Goal: Information Seeking & Learning: Learn about a topic

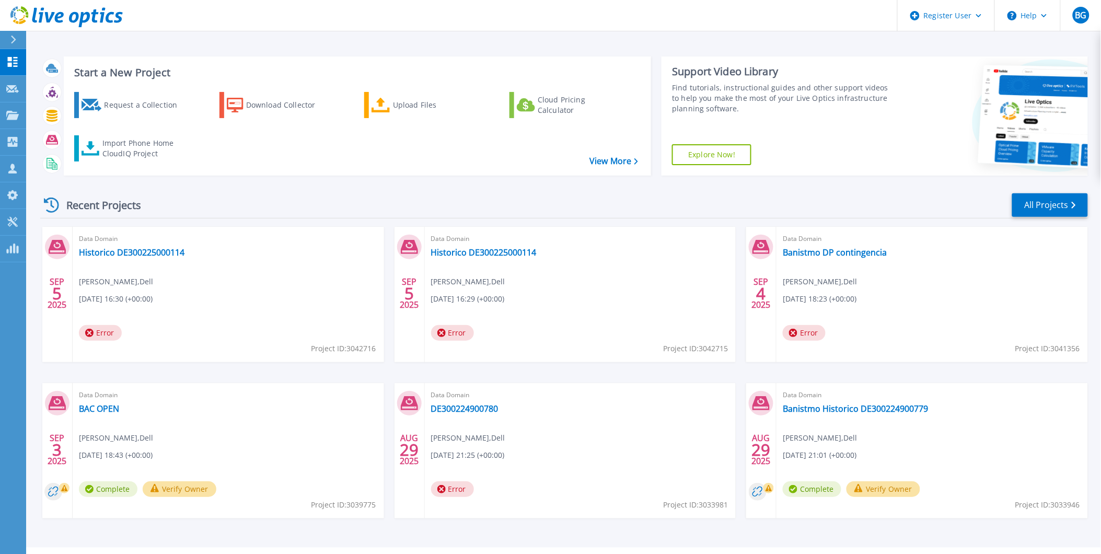
click at [11, 43] on icon at bounding box center [13, 40] width 6 height 8
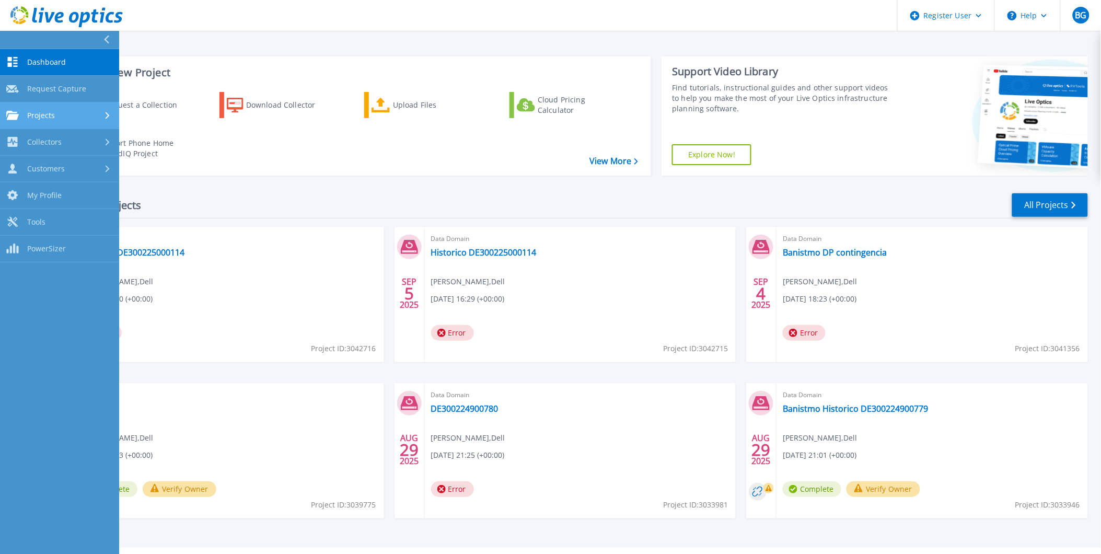
click at [46, 105] on link "Projects Projects" at bounding box center [59, 115] width 119 height 27
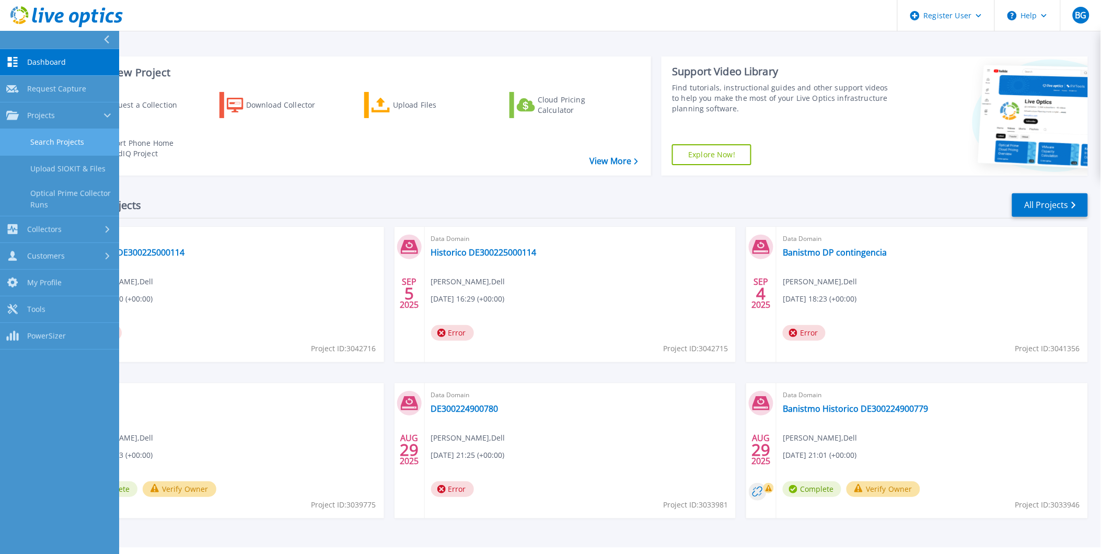
click at [85, 153] on link "Search Projects" at bounding box center [59, 142] width 119 height 27
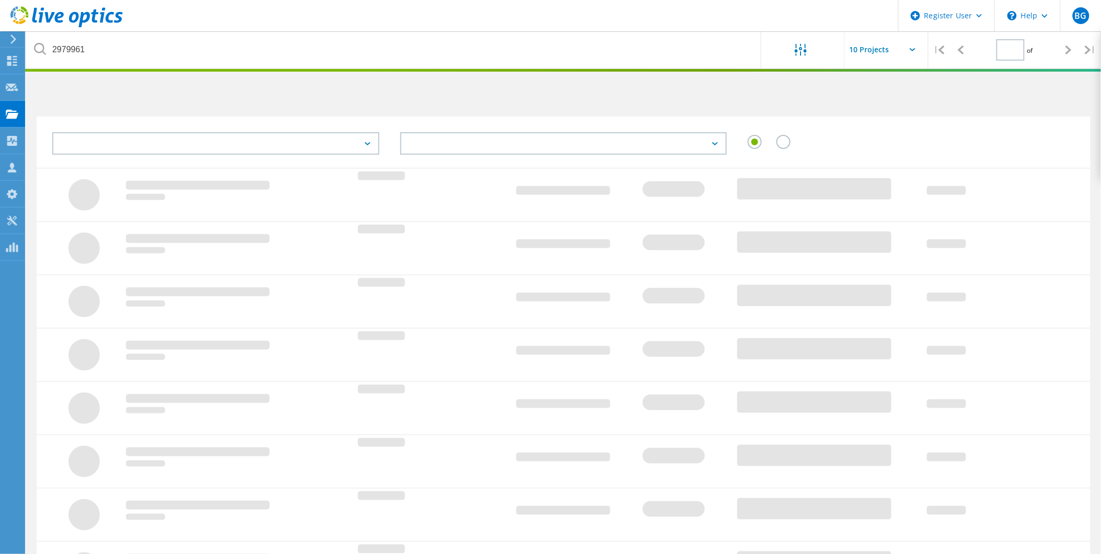
type input "1"
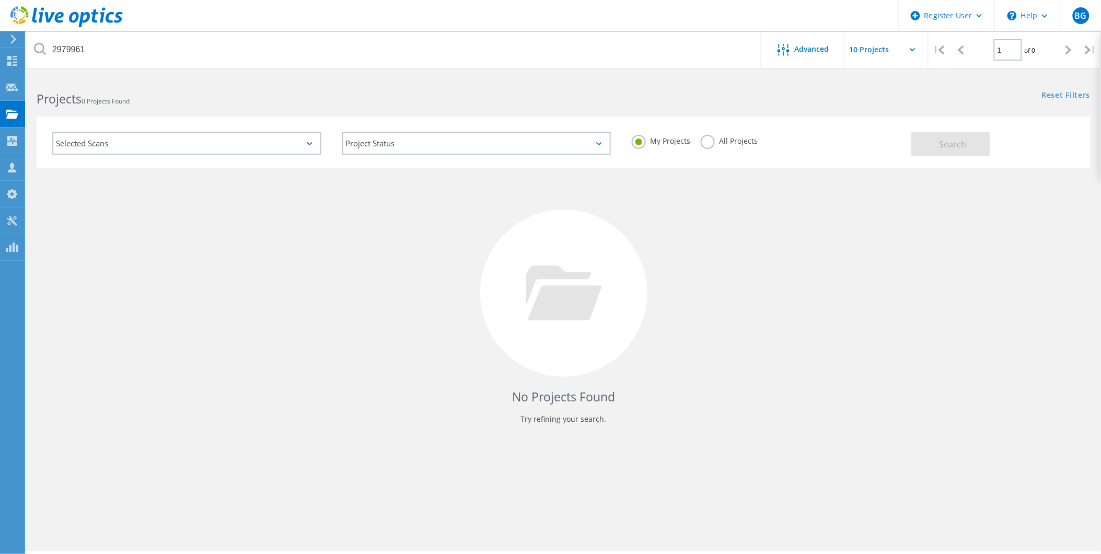
click at [135, 133] on div "Selected Scans" at bounding box center [186, 143] width 269 height 22
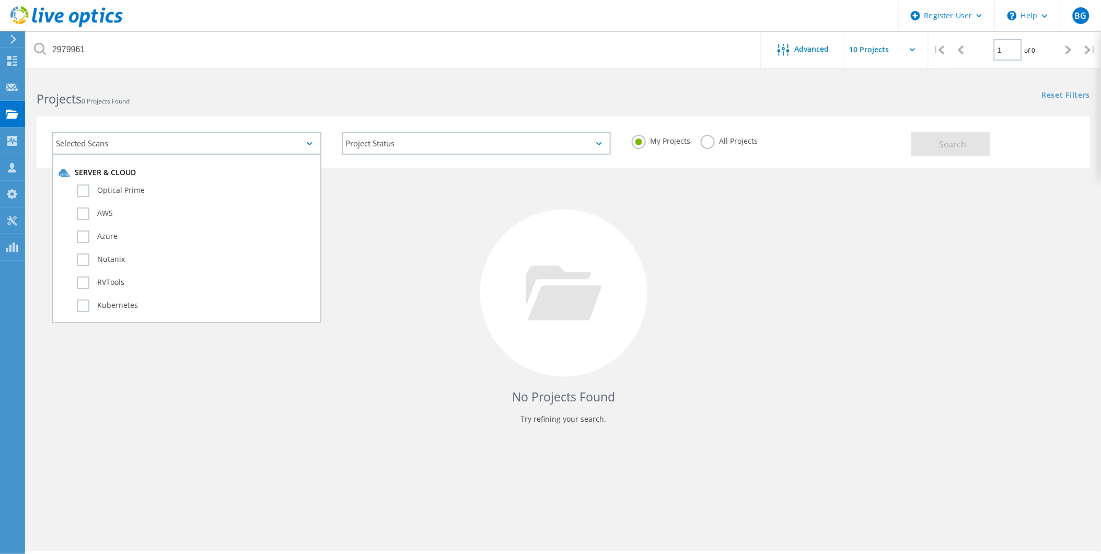
click at [192, 130] on div "Selected Scans Server & Cloud Optical Prime AWS Azure Nutanix RVTools Kubernete…" at bounding box center [187, 143] width 290 height 43
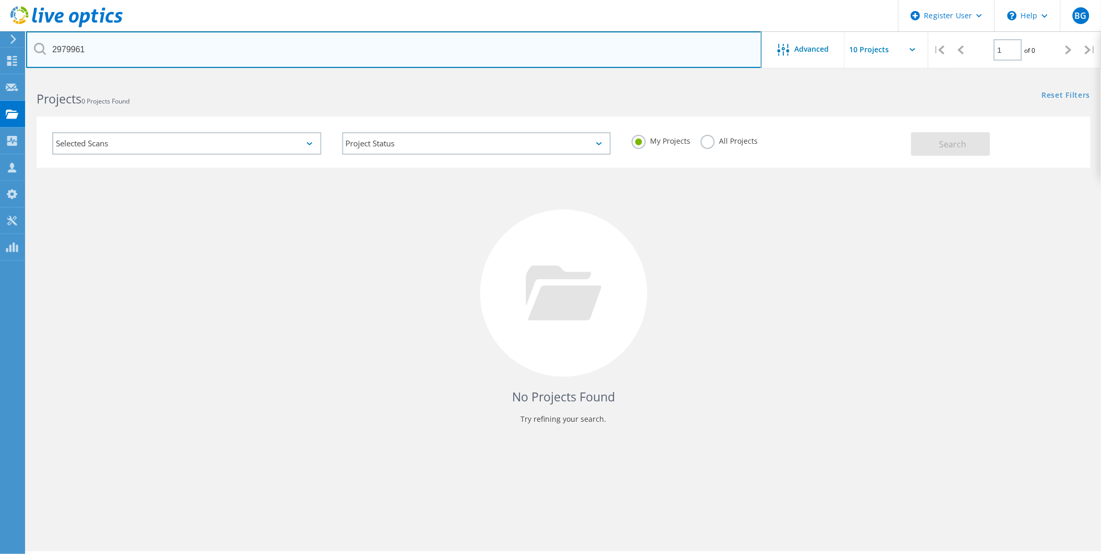
click at [213, 53] on input "2979961" at bounding box center [394, 49] width 736 height 37
drag, startPoint x: 216, startPoint y: 51, endPoint x: 0, endPoint y: 17, distance: 218.5
click at [0, 17] on html "Register User \n Help Explore Helpful Articles Contact Support BG Dell User Bre…" at bounding box center [550, 291] width 1101 height 583
paste input "8177"
type input "2817761"
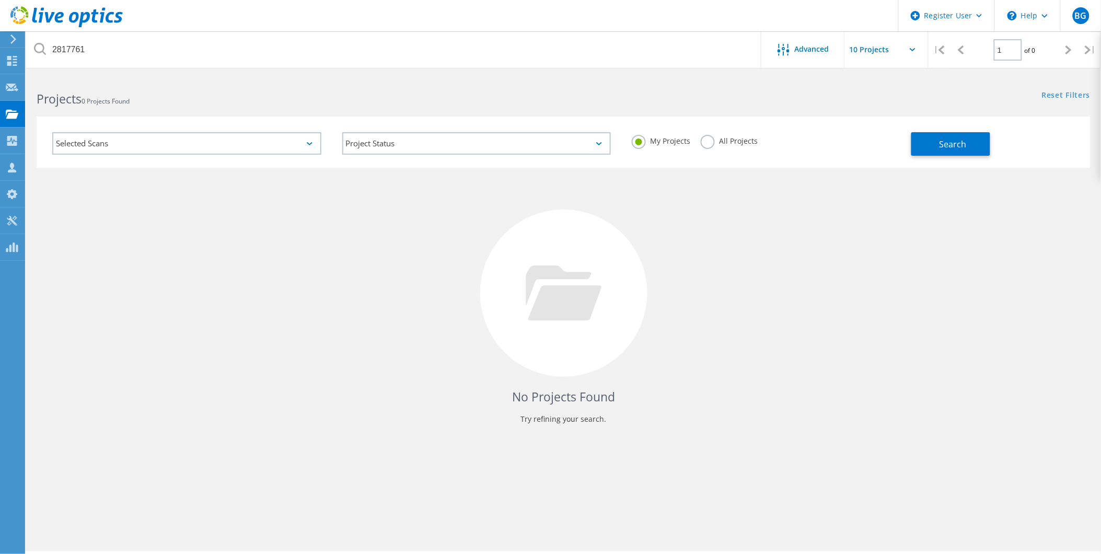
click at [703, 145] on label "All Projects" at bounding box center [729, 140] width 57 height 10
click at [0, 0] on input "All Projects" at bounding box center [0, 0] width 0 height 0
click at [934, 149] on button "Search" at bounding box center [950, 144] width 79 height 24
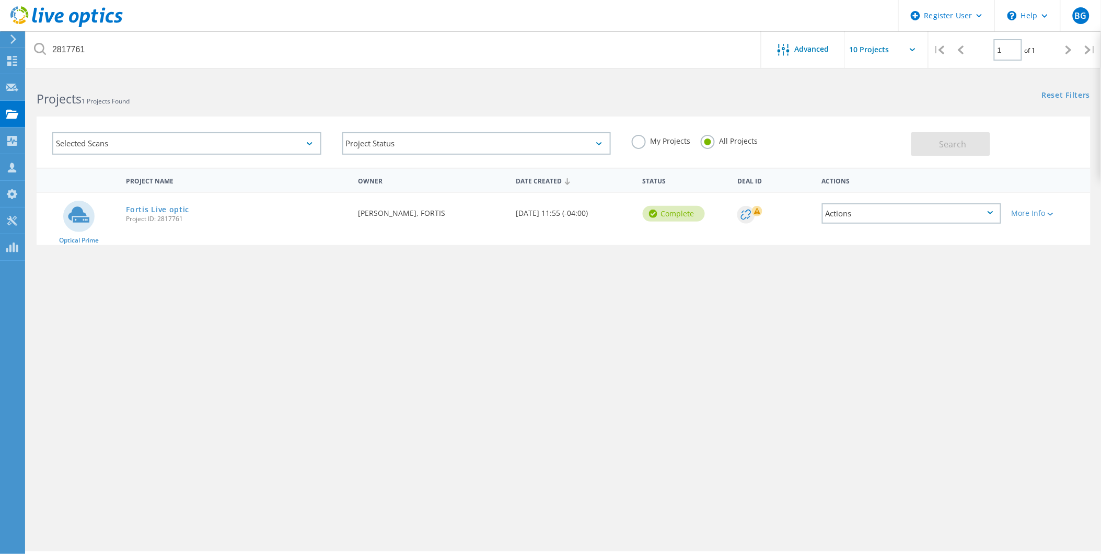
click at [143, 216] on span "Project ID: 2817761" at bounding box center [237, 219] width 222 height 6
click at [139, 206] on link "Fortis Live optic" at bounding box center [157, 209] width 63 height 7
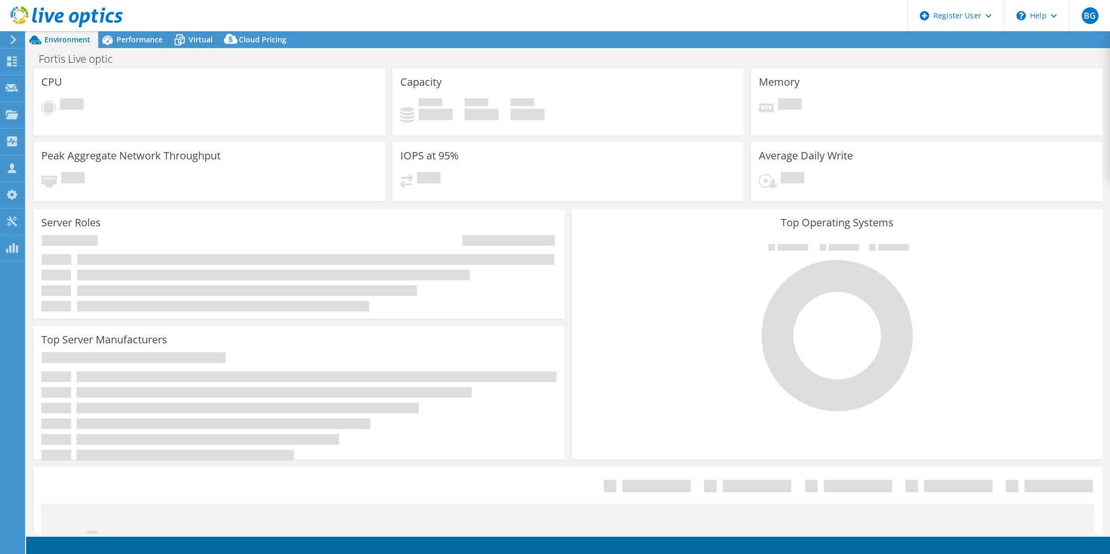
select select "USD"
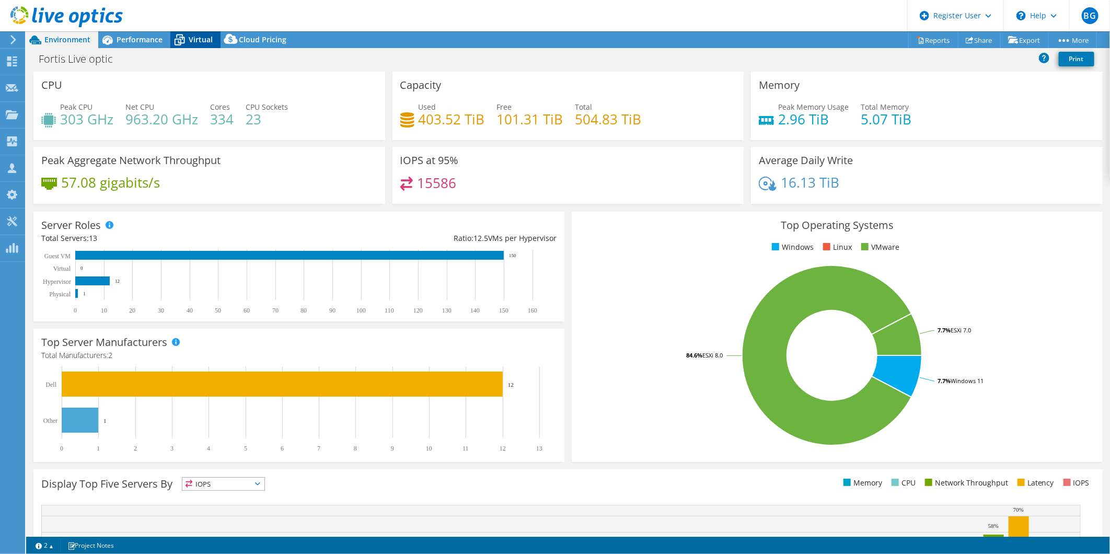
click at [192, 45] on div "Virtual" at bounding box center [195, 39] width 50 height 17
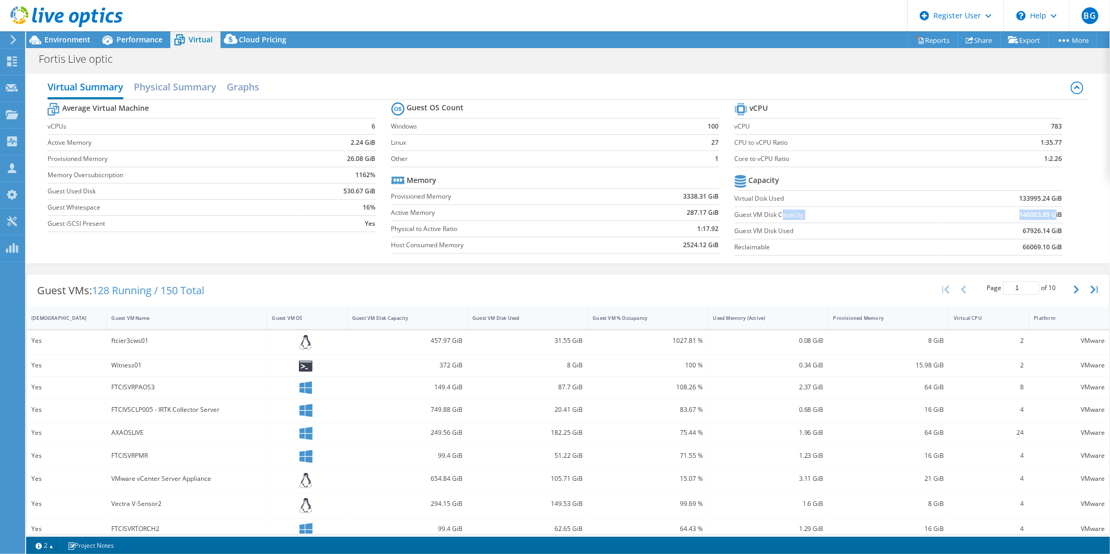
drag, startPoint x: 809, startPoint y: 212, endPoint x: 1047, endPoint y: 217, distance: 238.4
click at [1047, 217] on tr "Guest VM Disk Capacity 146003.89 GiB" at bounding box center [899, 214] width 328 height 16
click at [1047, 217] on b "146003.89 GiB" at bounding box center [1041, 215] width 43 height 10
click at [1023, 232] on b "67926.14 GiB" at bounding box center [1042, 231] width 39 height 10
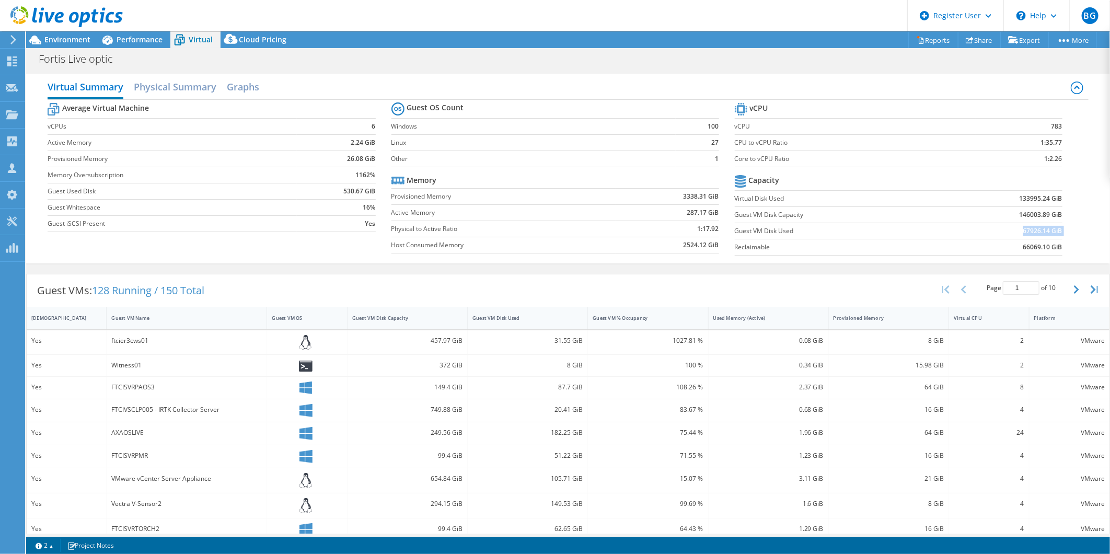
click at [1023, 232] on b "67926.14 GiB" at bounding box center [1042, 231] width 39 height 10
copy b "67926.14 GiB"
click at [1012, 38] on icon at bounding box center [1013, 40] width 10 height 8
click at [931, 45] on link "Reports" at bounding box center [933, 40] width 50 height 16
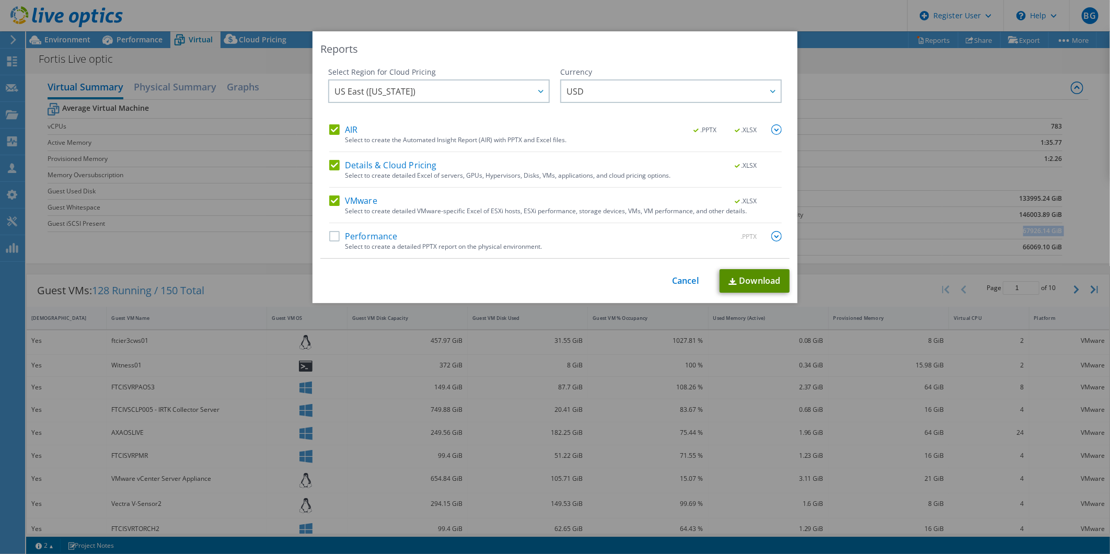
click at [747, 272] on link "Download" at bounding box center [755, 281] width 70 height 24
click at [680, 283] on link "Cancel" at bounding box center [685, 281] width 27 height 10
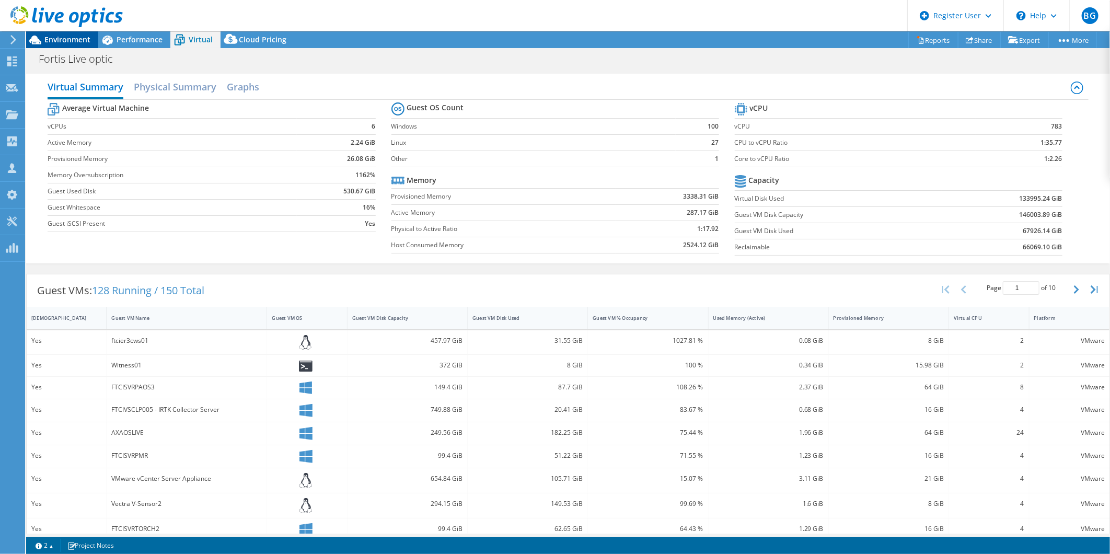
click at [66, 37] on span "Environment" at bounding box center [67, 39] width 46 height 10
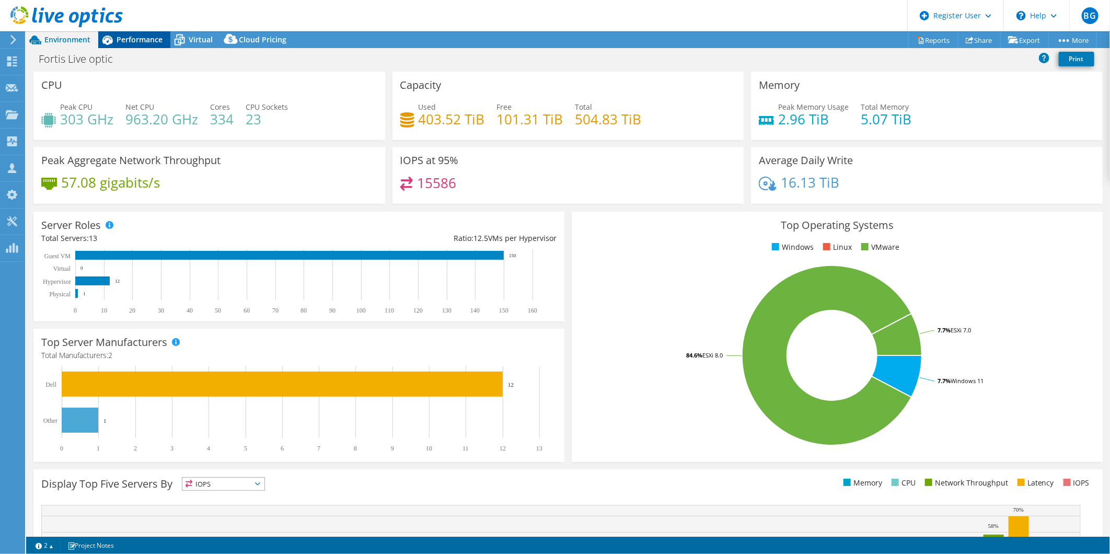
click at [140, 43] on span "Performance" at bounding box center [140, 39] width 46 height 10
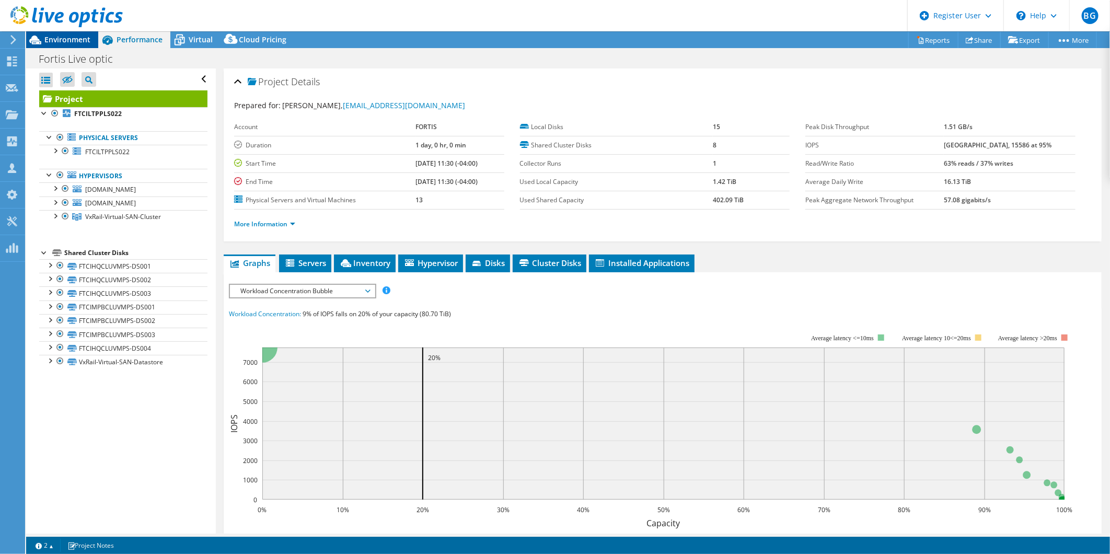
click at [78, 38] on span "Environment" at bounding box center [67, 39] width 46 height 10
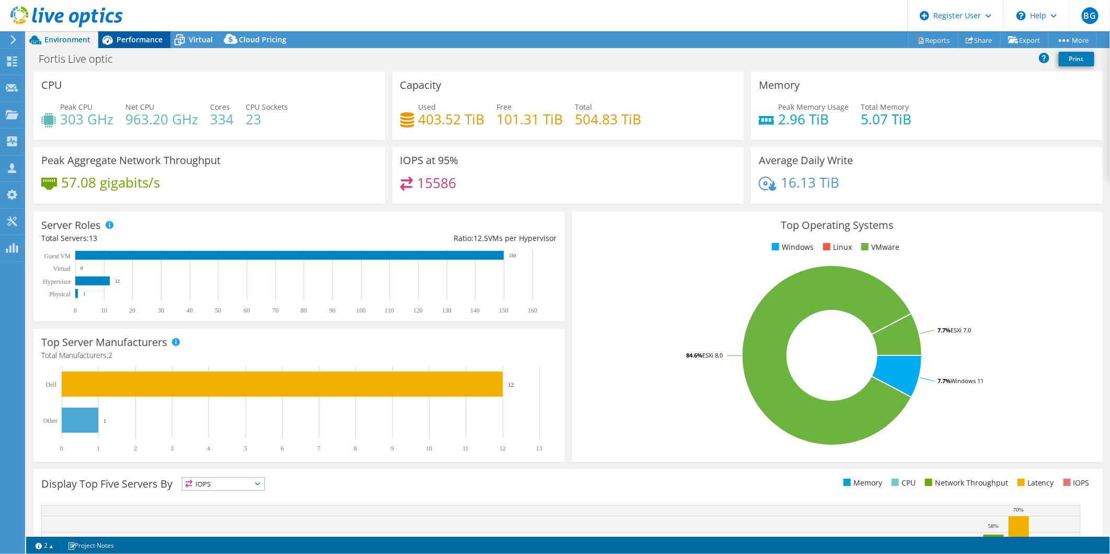
click at [128, 32] on div "Performance" at bounding box center [134, 39] width 72 height 17
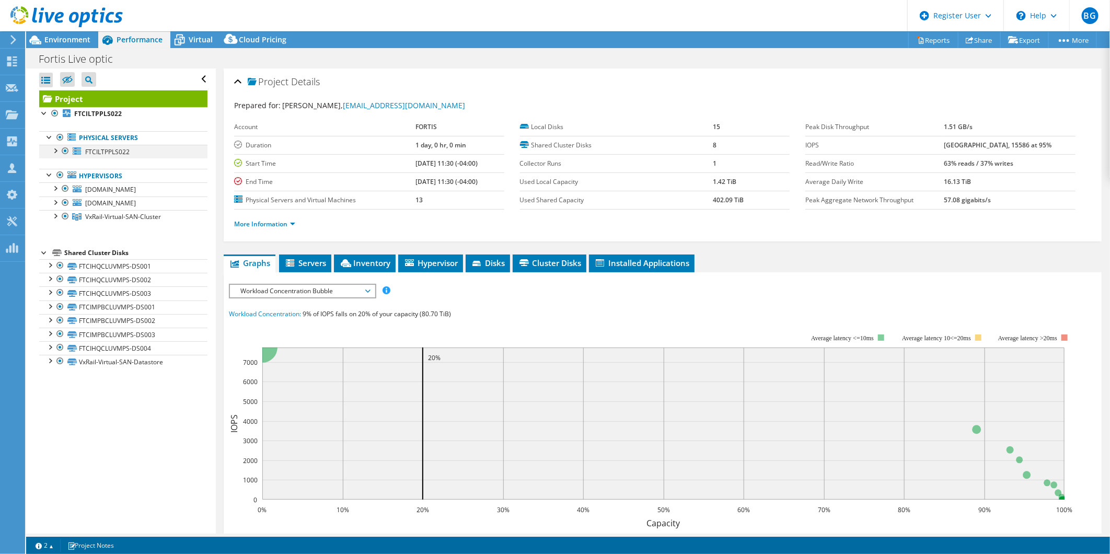
click at [56, 151] on div at bounding box center [55, 150] width 10 height 10
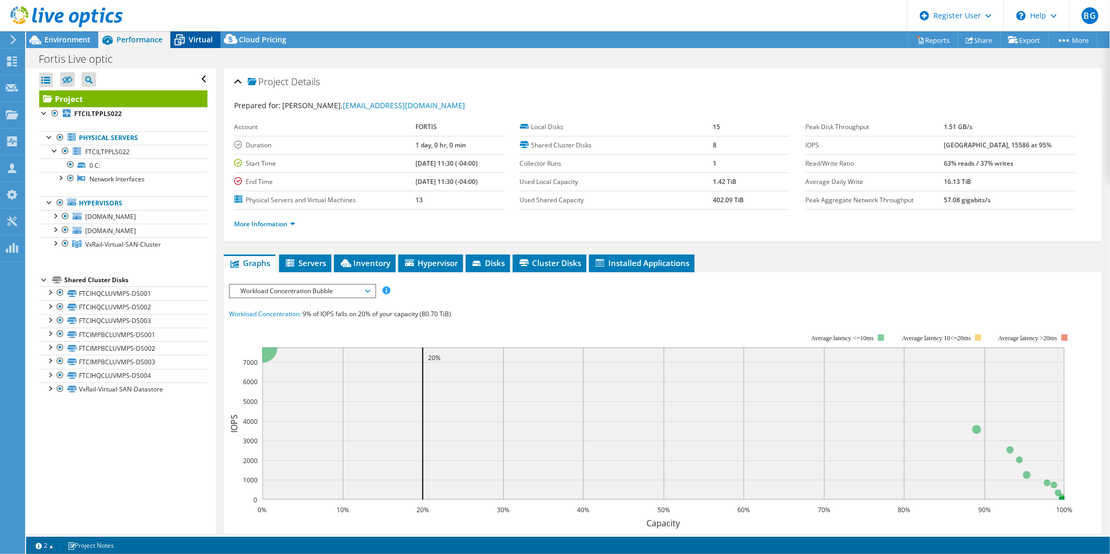
click at [194, 40] on span "Virtual" at bounding box center [201, 39] width 24 height 10
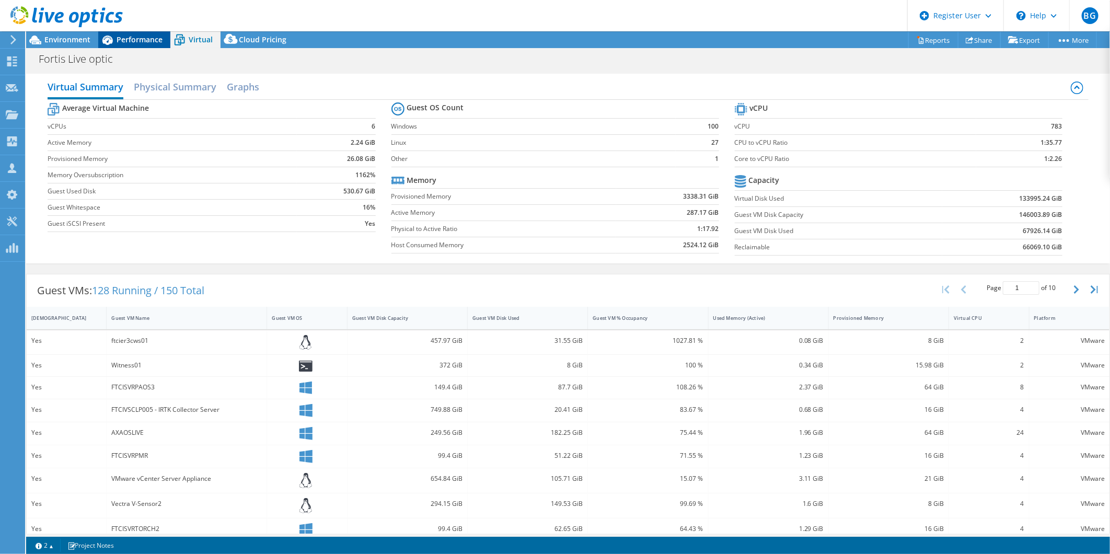
click at [131, 33] on div "Performance" at bounding box center [134, 39] width 72 height 17
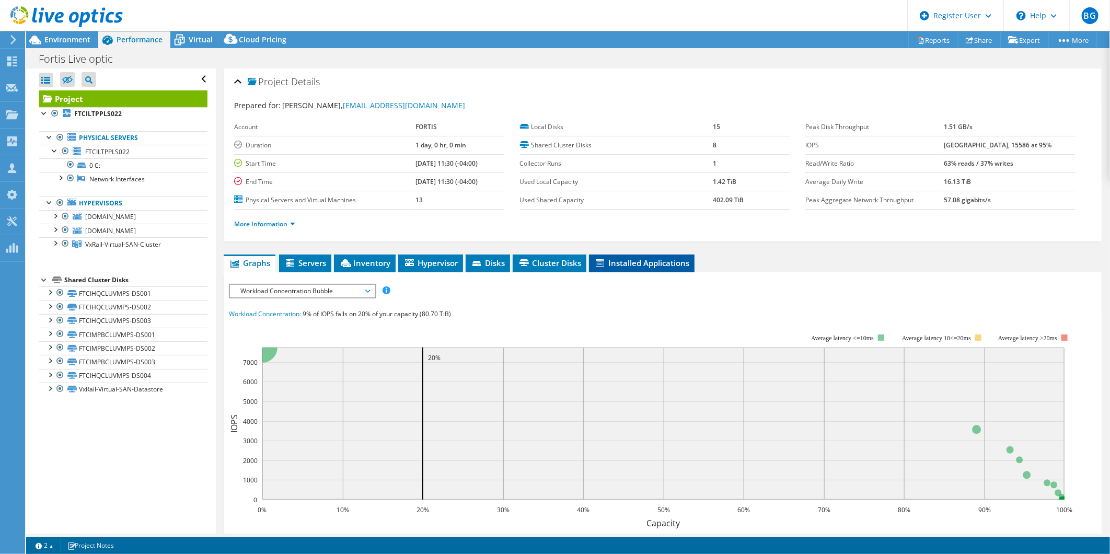
click at [621, 267] on li "Installed Applications" at bounding box center [642, 263] width 106 height 18
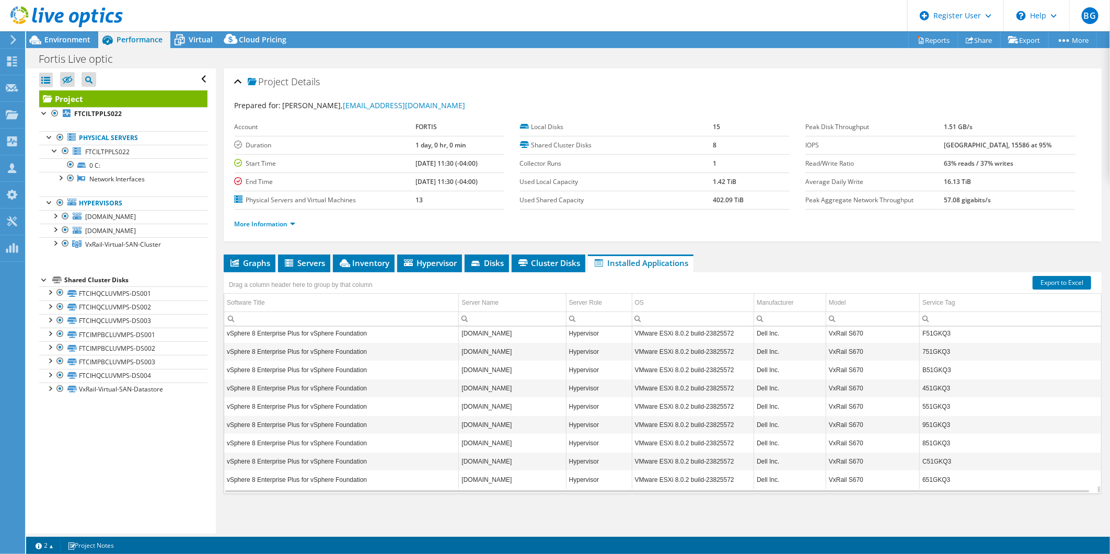
scroll to position [3618, 0]
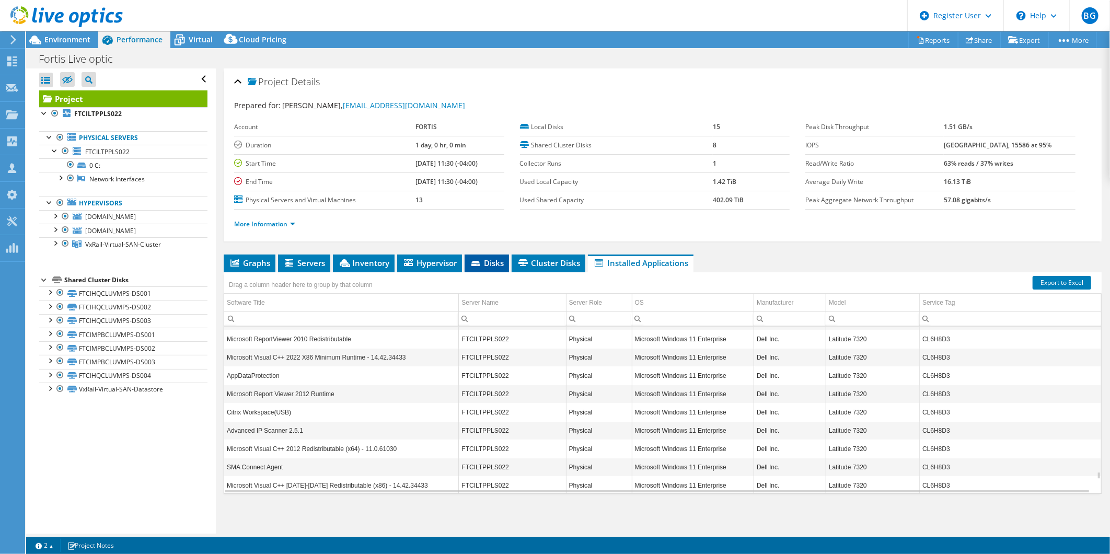
click at [493, 258] on span "Disks" at bounding box center [487, 263] width 34 height 10
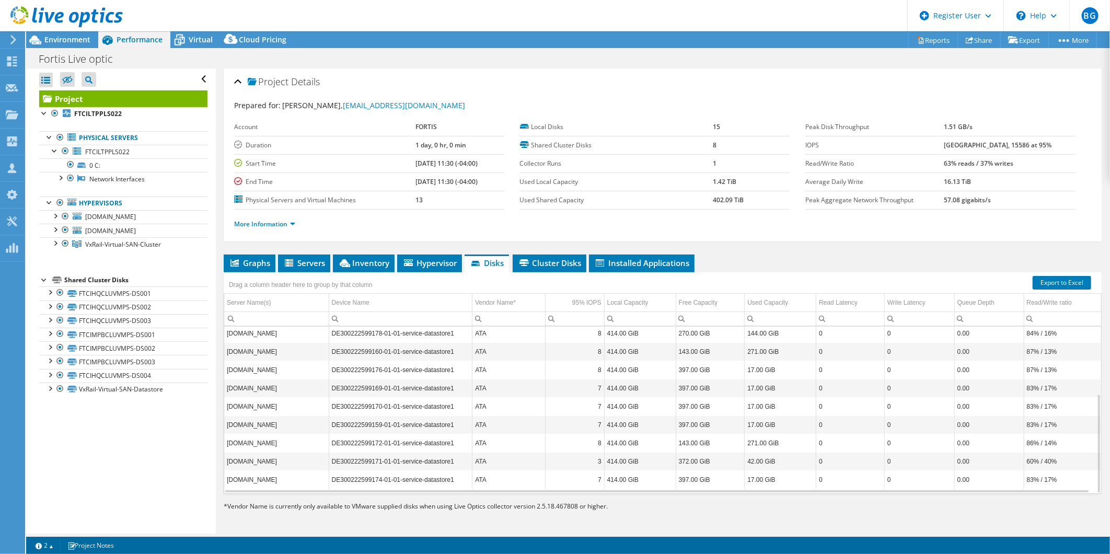
scroll to position [0, 0]
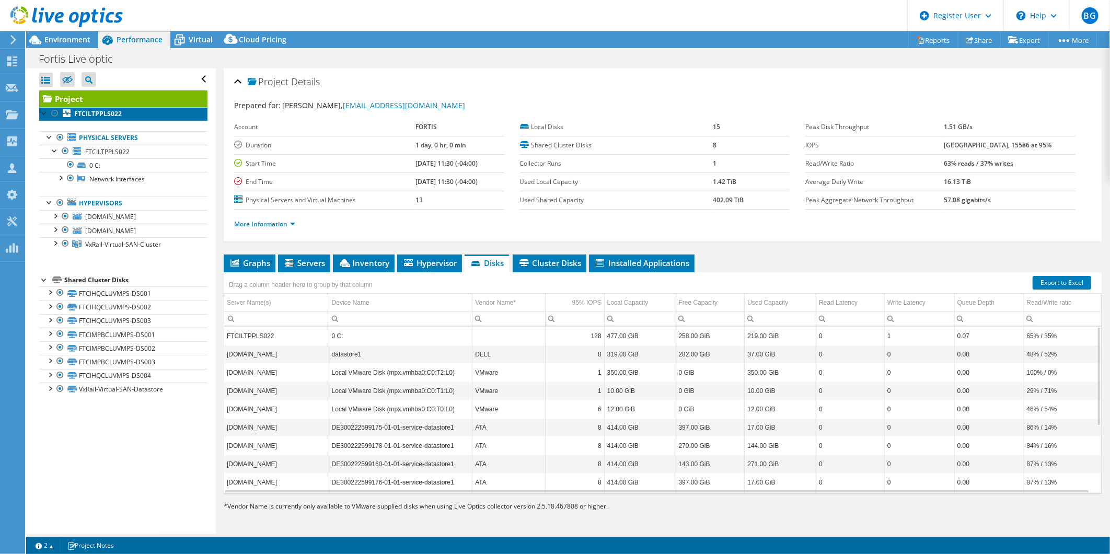
click at [84, 113] on b "FTCILTPPLS022" at bounding box center [98, 113] width 48 height 9
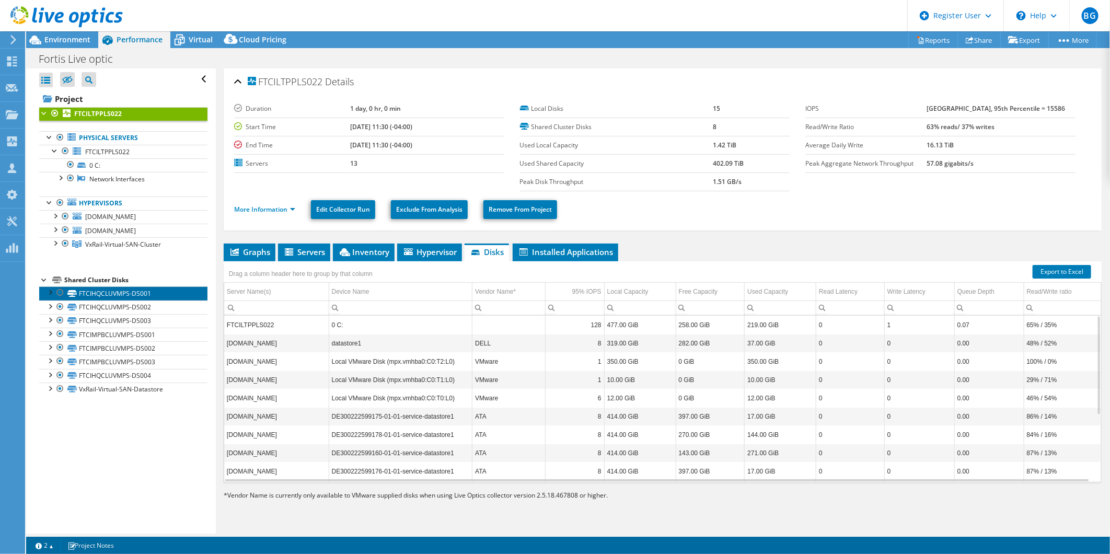
click at [118, 299] on link "FTCIHQCLUVMPS-DS001" at bounding box center [123, 293] width 168 height 14
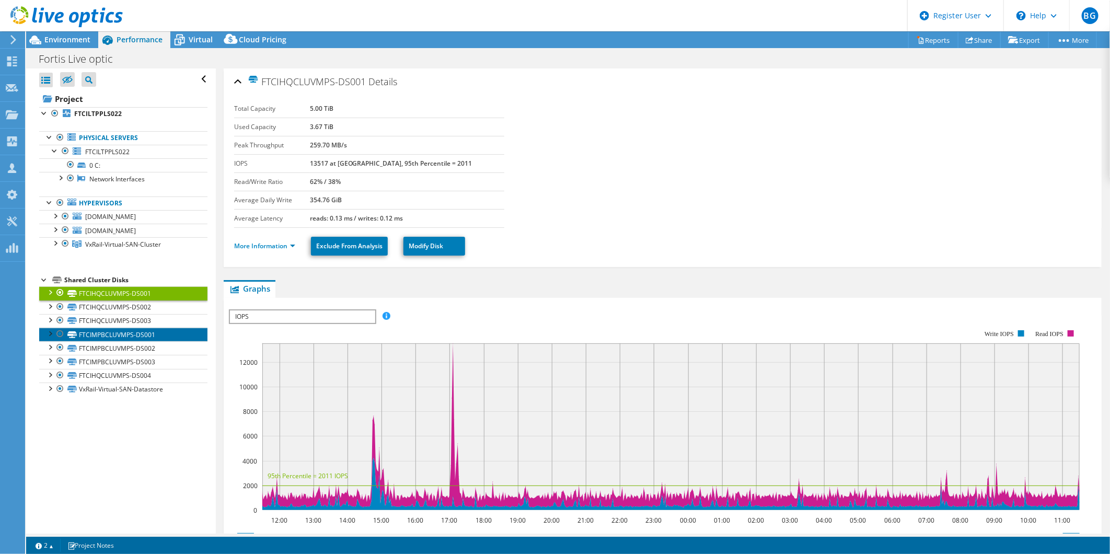
click at [131, 330] on link "FTCIMPBCLUVMPS-DS001" at bounding box center [123, 335] width 168 height 14
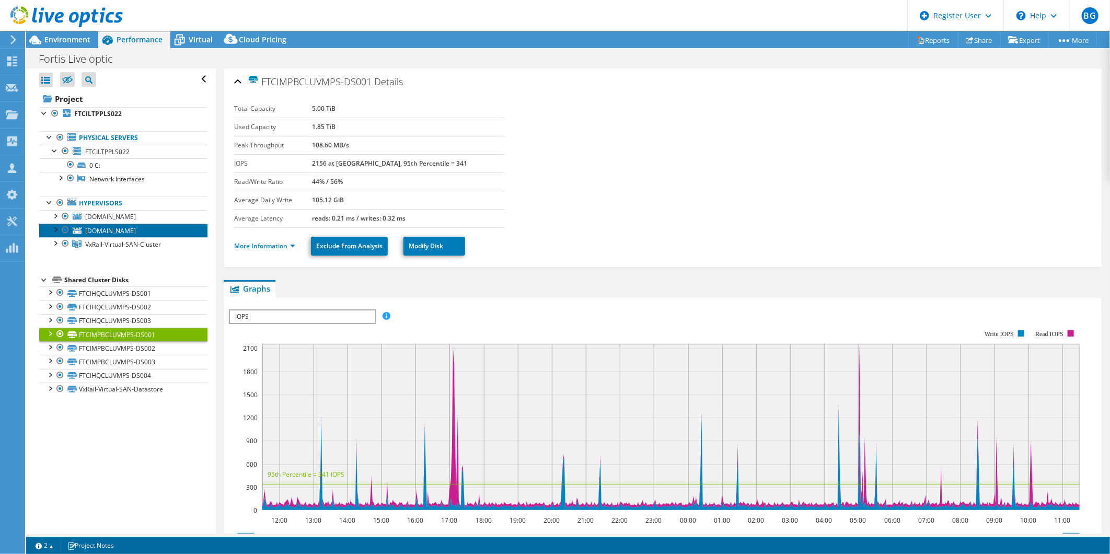
click at [113, 226] on link "[DOMAIN_NAME]" at bounding box center [123, 231] width 168 height 14
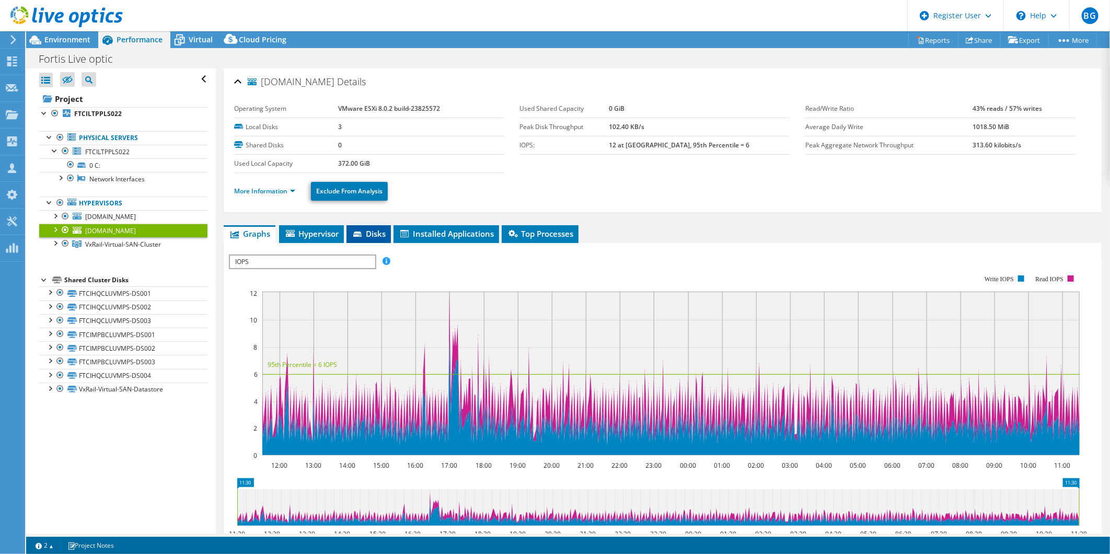
click at [367, 237] on span "Disks" at bounding box center [369, 233] width 34 height 10
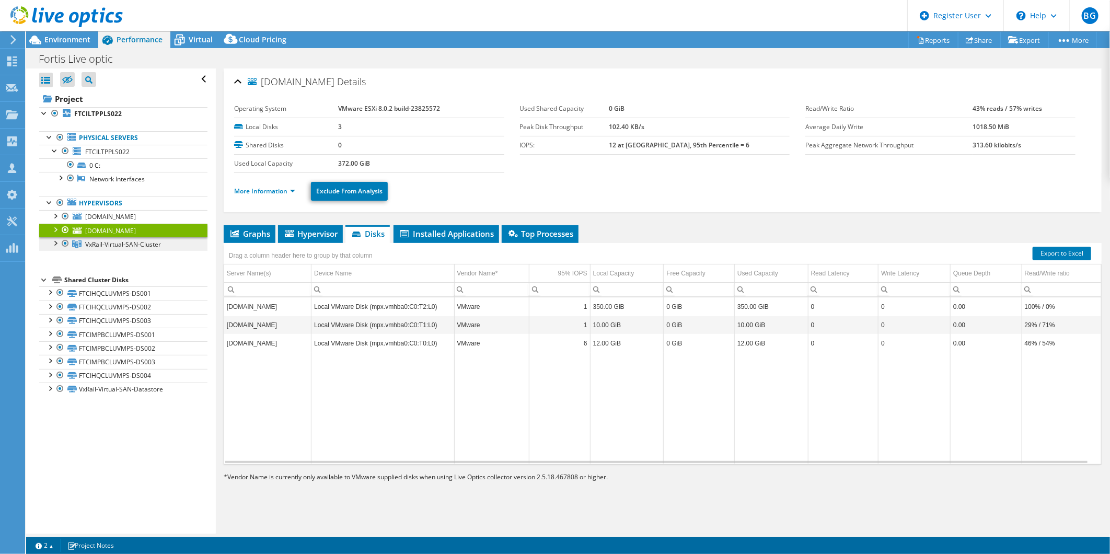
click at [157, 244] on span "VxRail-Virtual-SAN-Cluster" at bounding box center [123, 244] width 76 height 9
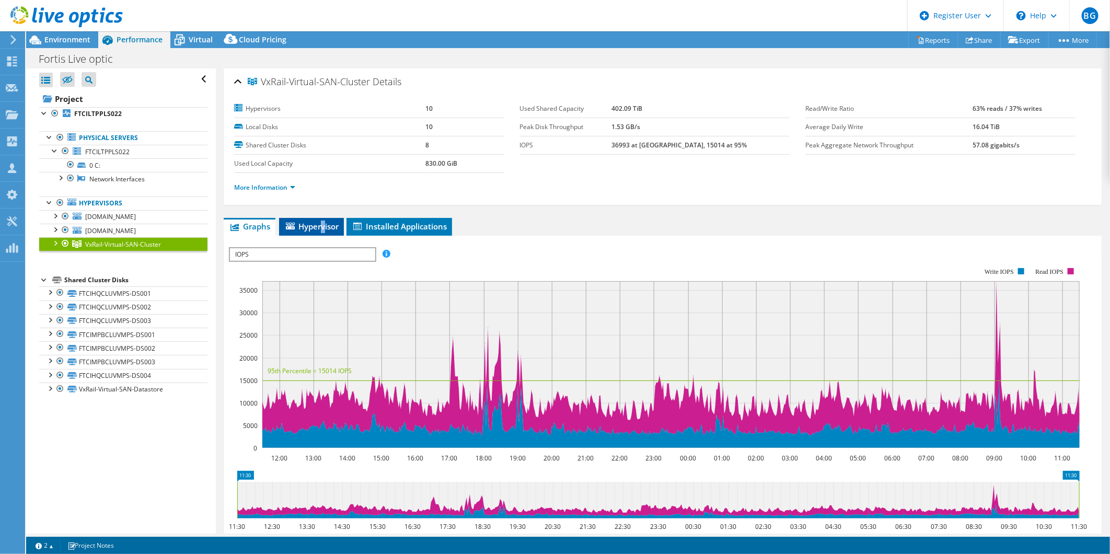
click at [322, 221] on span "Hypervisor" at bounding box center [311, 226] width 54 height 10
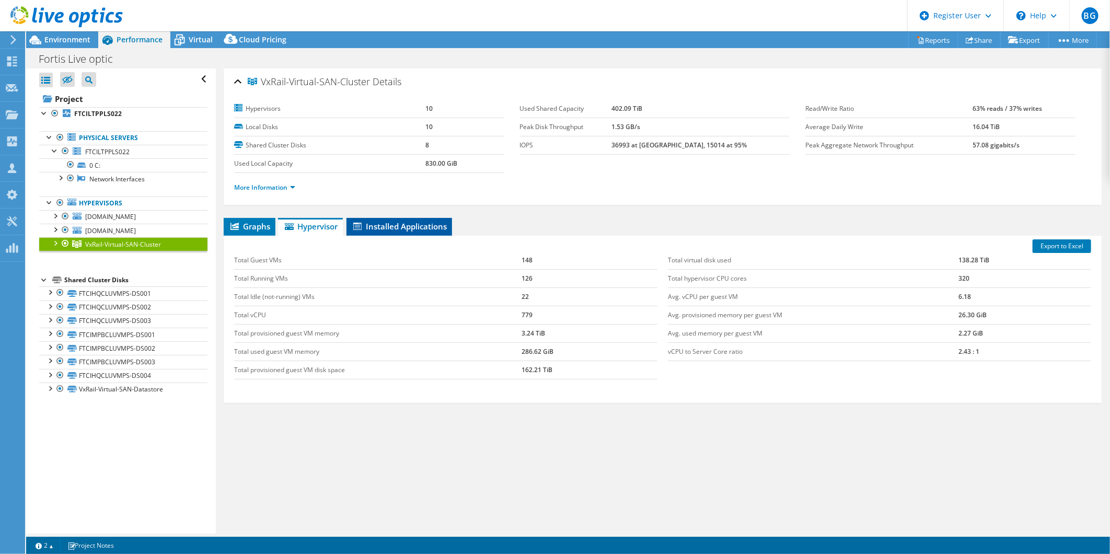
drag, startPoint x: 322, startPoint y: 220, endPoint x: 416, endPoint y: 223, distance: 94.6
click at [416, 223] on span "Installed Applications" at bounding box center [399, 226] width 95 height 10
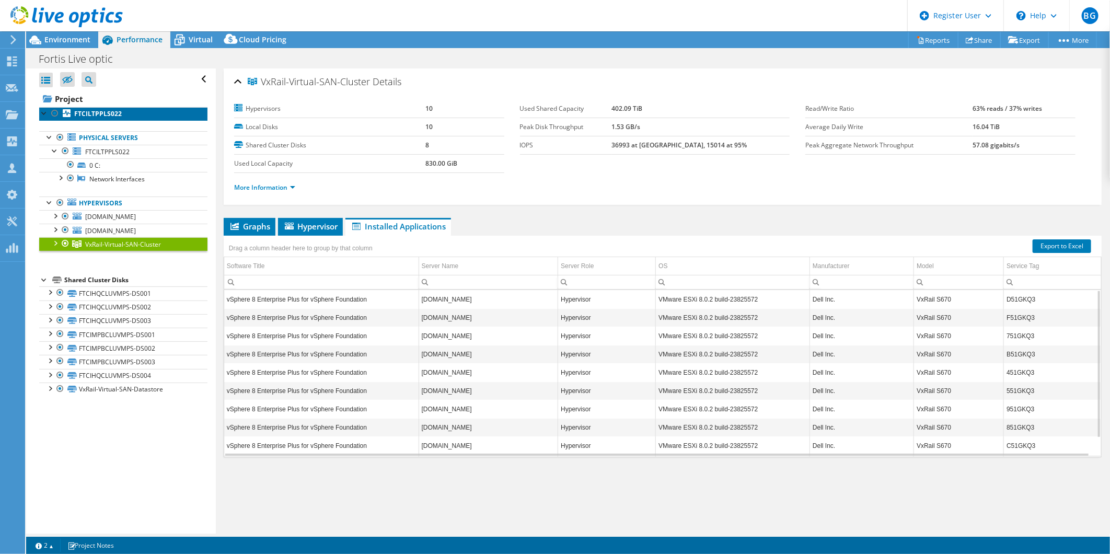
click at [101, 108] on link "FTCILTPPLS022" at bounding box center [123, 114] width 168 height 14
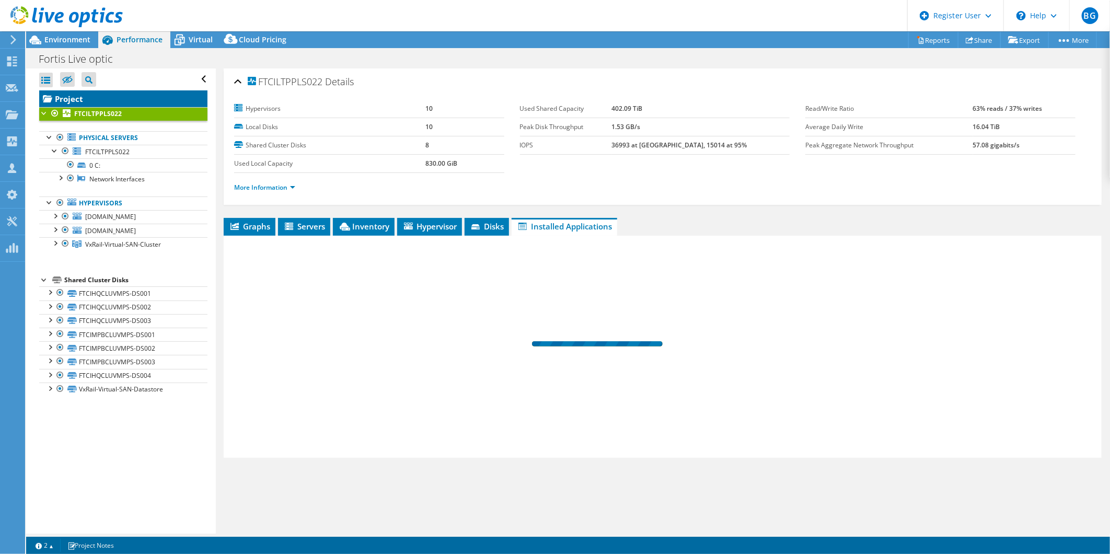
click at [111, 101] on link "Project" at bounding box center [123, 98] width 168 height 17
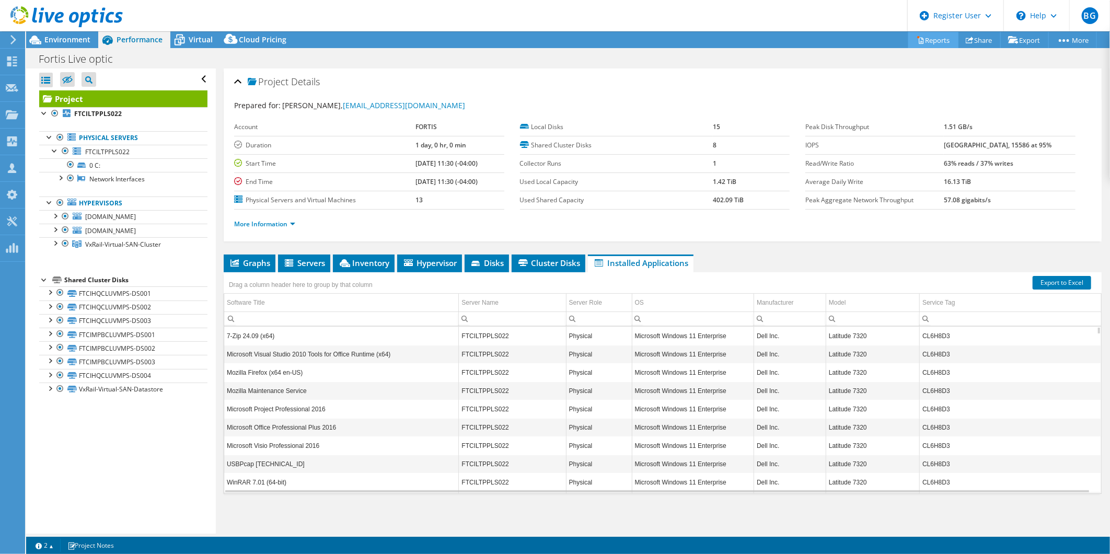
click at [927, 39] on link "Reports" at bounding box center [933, 40] width 50 height 16
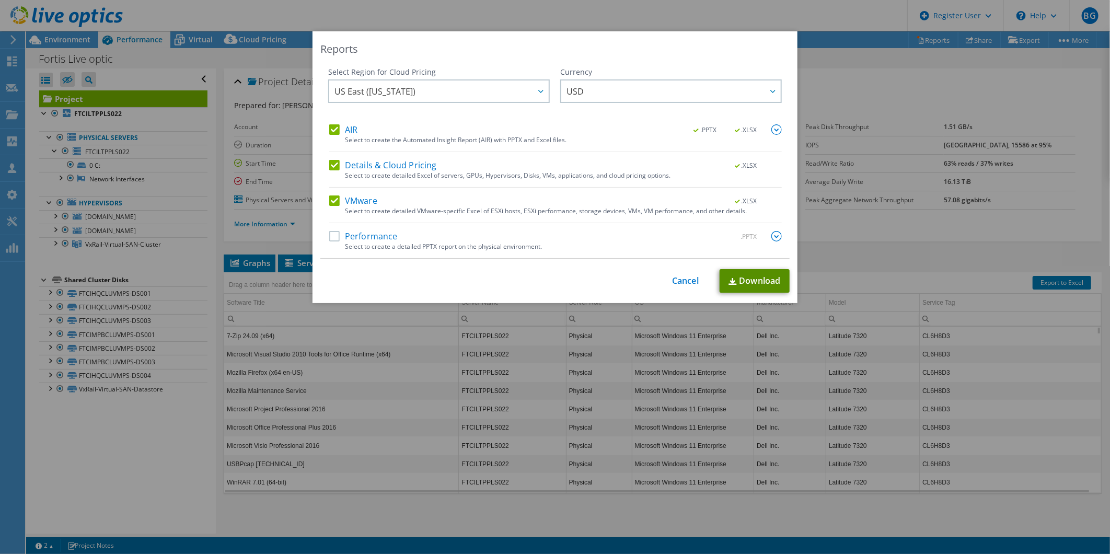
click at [753, 278] on link "Download" at bounding box center [755, 281] width 70 height 24
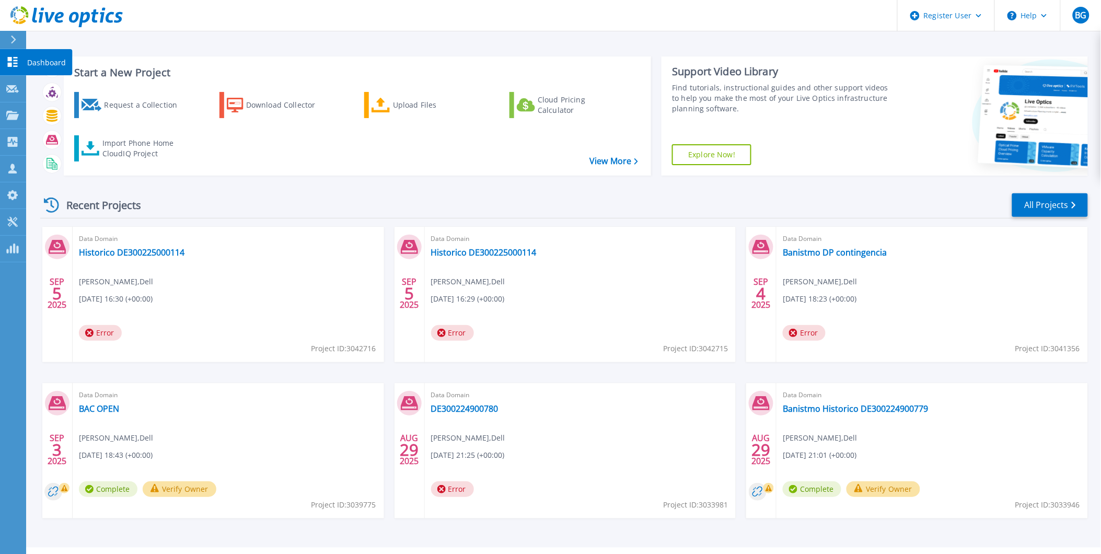
click at [12, 52] on link "Dashboard Dashboard" at bounding box center [13, 62] width 26 height 27
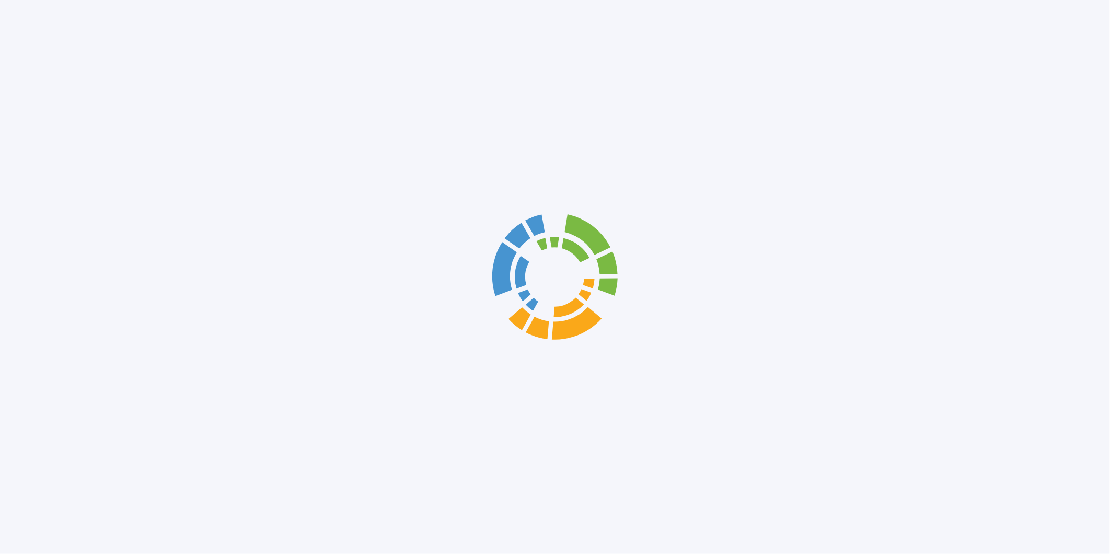
click at [7, 31] on div at bounding box center [555, 277] width 1110 height 554
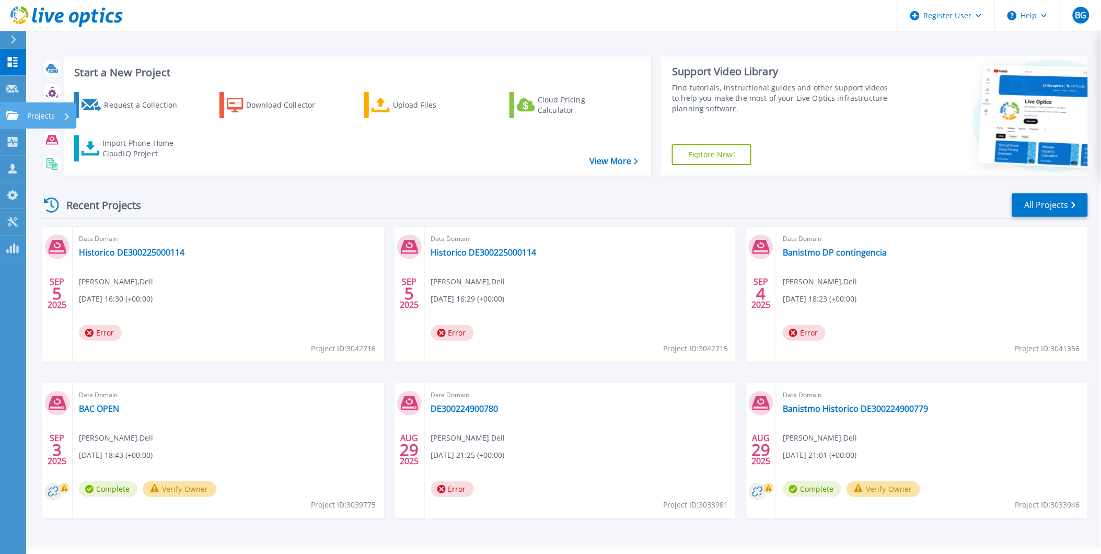
click at [21, 115] on link "Projects Projects" at bounding box center [13, 115] width 26 height 27
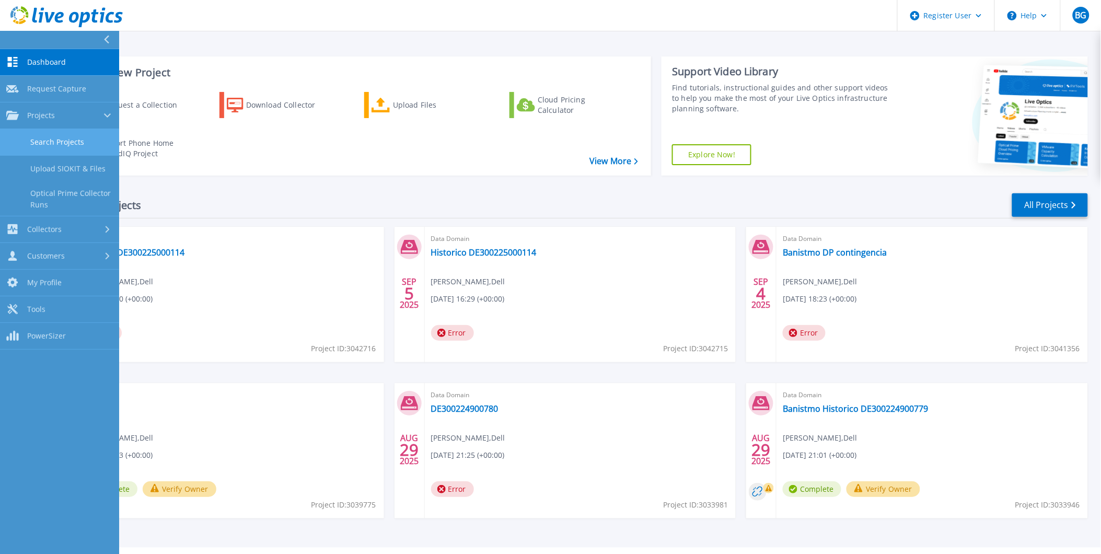
click at [84, 136] on link "Search Projects" at bounding box center [59, 142] width 119 height 27
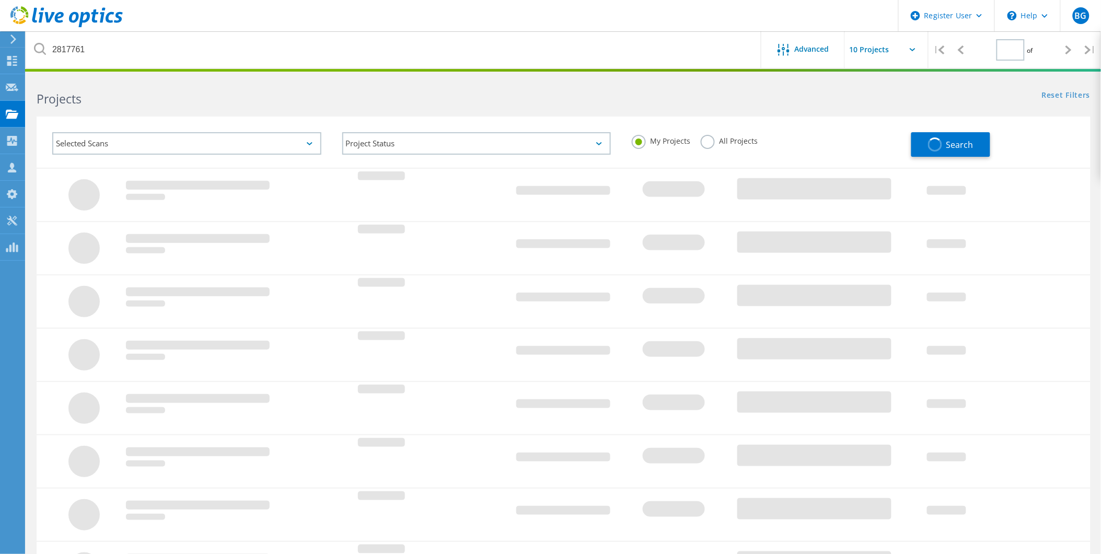
type input "1"
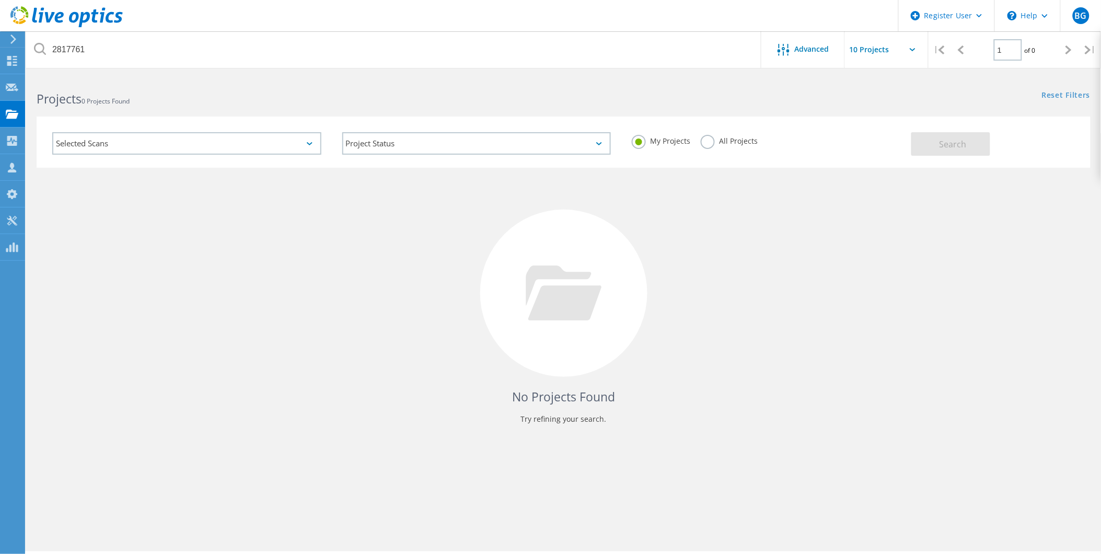
click at [157, 93] on h2 "Projects 0 Projects Found" at bounding box center [295, 98] width 516 height 17
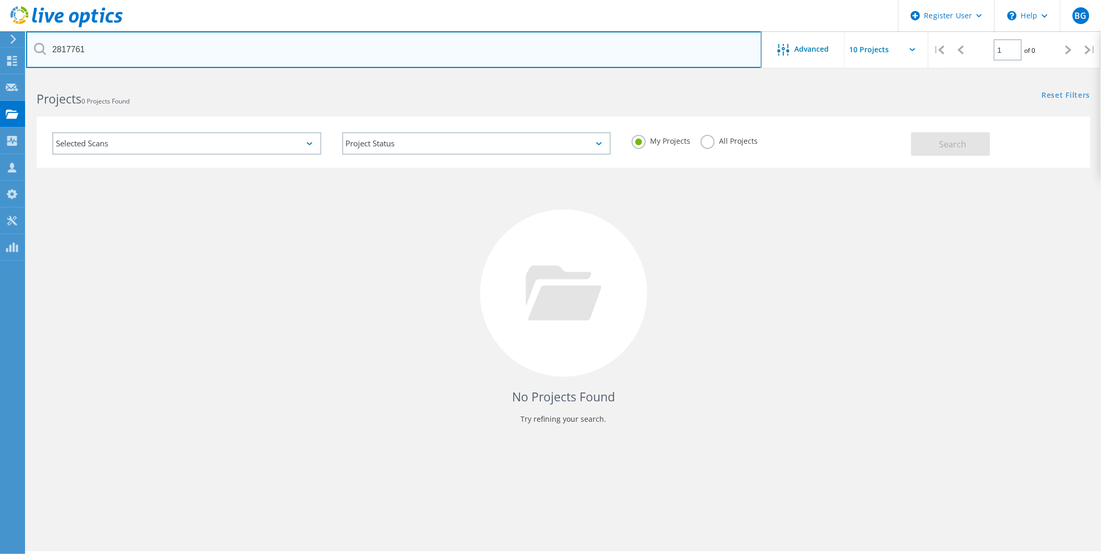
drag, startPoint x: 144, startPoint y: 46, endPoint x: 1, endPoint y: 17, distance: 146.7
click at [0, 27] on html "Register User \n Help Explore Helpful Articles Contact Support BG Dell User [PE…" at bounding box center [550, 291] width 1101 height 583
paste input "76310"
type input "2876310"
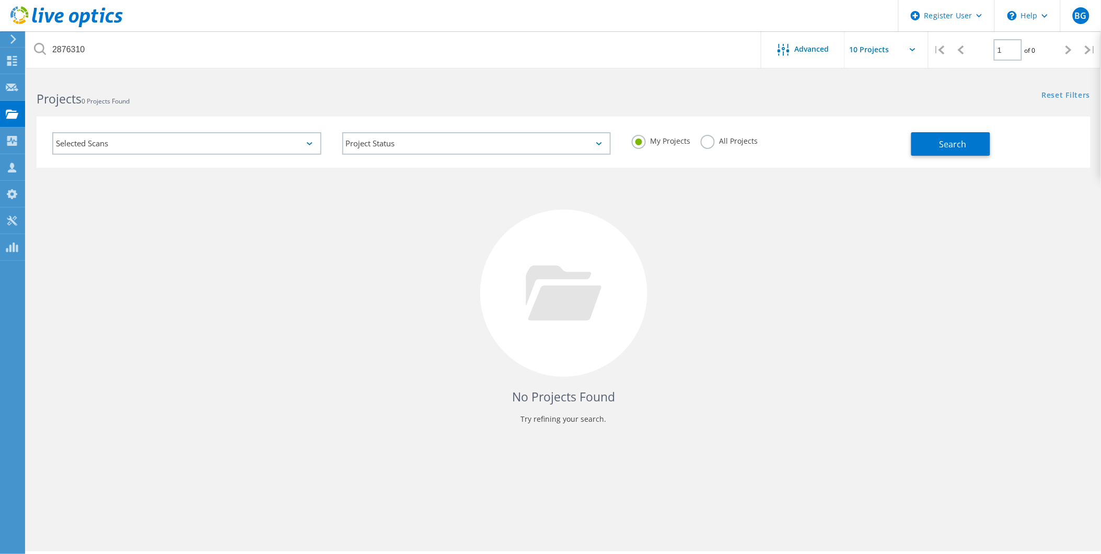
click at [708, 143] on label "All Projects" at bounding box center [729, 140] width 57 height 10
click at [0, 0] on input "All Projects" at bounding box center [0, 0] width 0 height 0
click at [957, 147] on span "Search" at bounding box center [953, 143] width 27 height 11
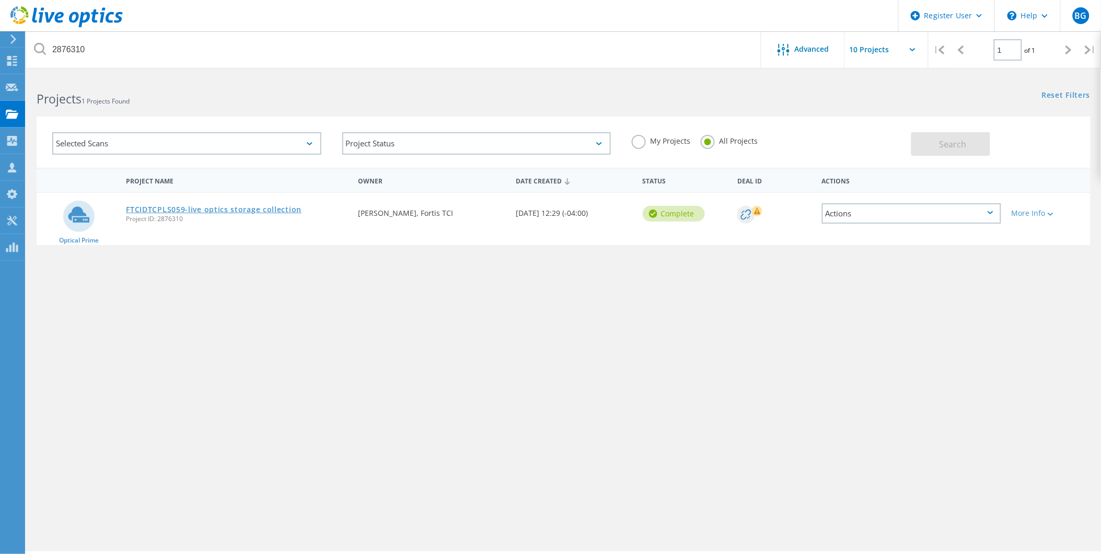
click at [267, 206] on link "FTCIDTCPLS059-live optics storage collection" at bounding box center [214, 209] width 176 height 7
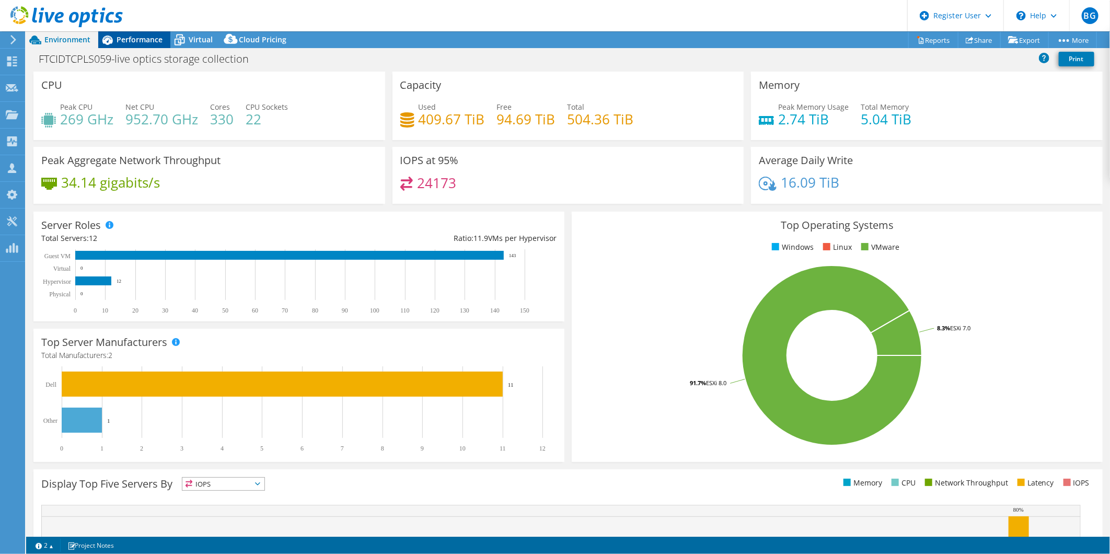
click at [119, 39] on span "Performance" at bounding box center [140, 39] width 46 height 10
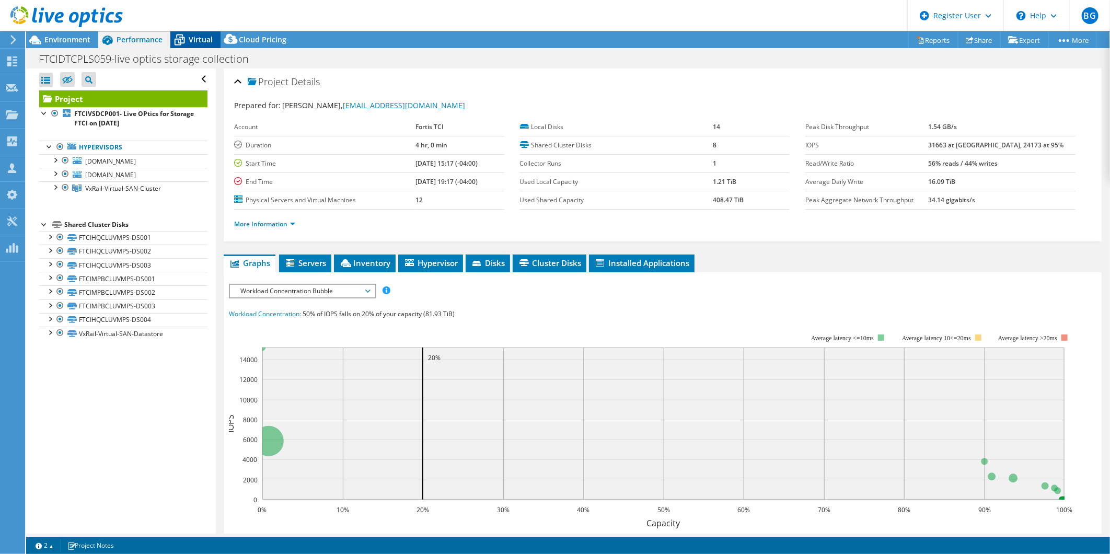
click at [193, 42] on span "Virtual" at bounding box center [201, 39] width 24 height 10
